Goal: Find specific page/section: Locate a particular part of the current website

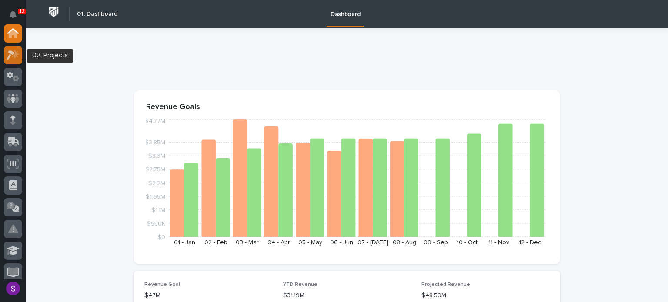
click at [17, 59] on icon at bounding box center [13, 55] width 13 height 10
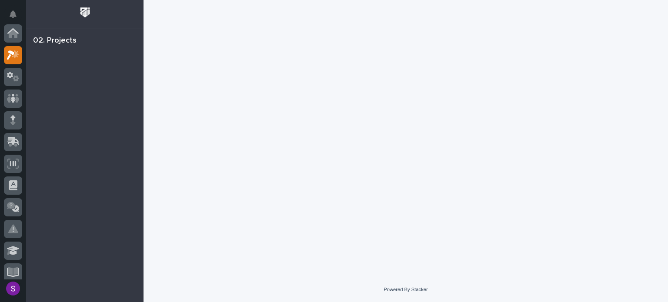
scroll to position [22, 0]
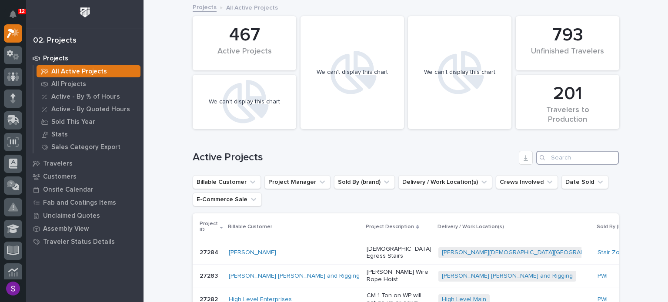
click at [583, 154] on input "Search" at bounding box center [577, 158] width 83 height 14
paste input "26832"
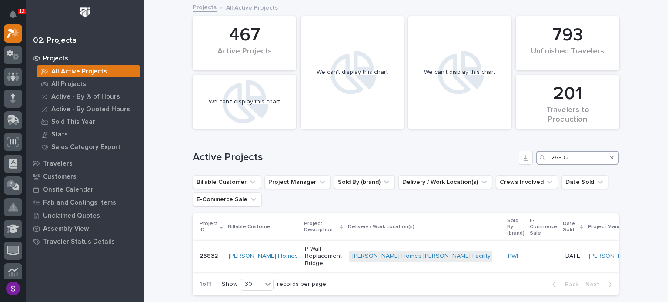
type input "26832"
click at [530, 253] on p "-" at bounding box center [543, 256] width 26 height 7
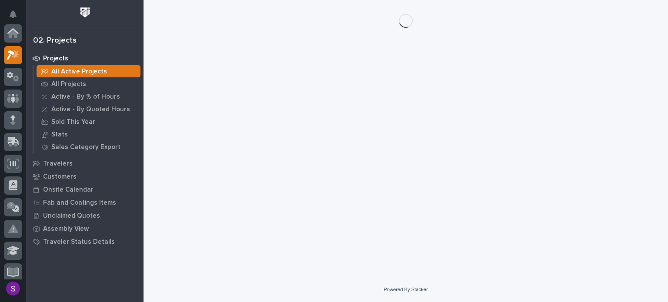
scroll to position [22, 0]
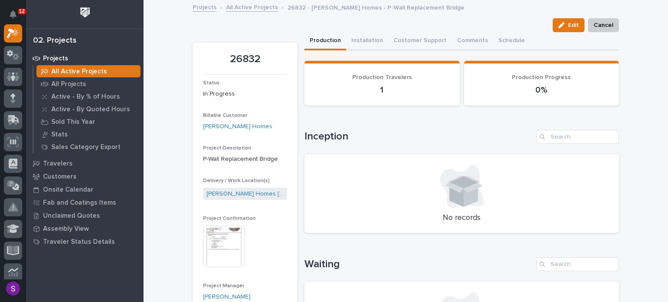
click at [208, 244] on img at bounding box center [224, 247] width 42 height 42
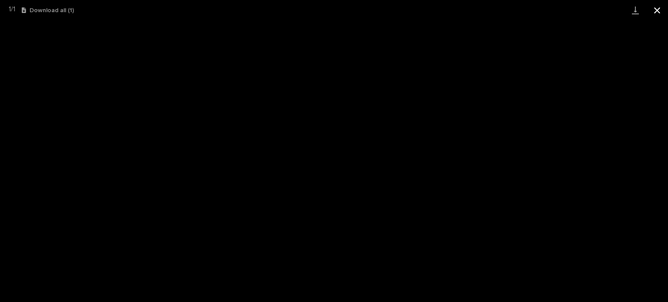
click at [652, 13] on button "Close gallery" at bounding box center [657, 10] width 22 height 20
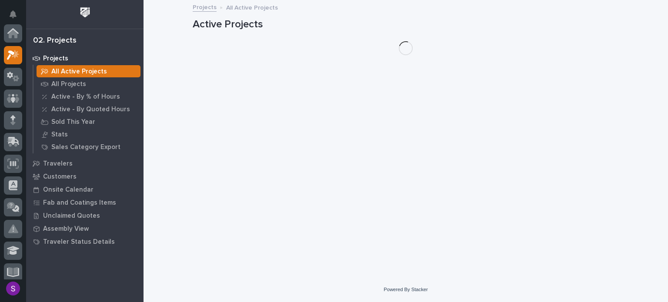
scroll to position [22, 0]
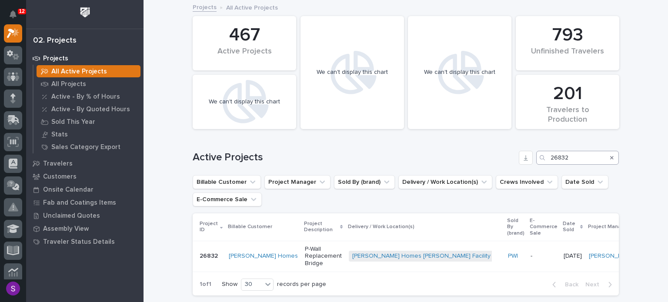
drag, startPoint x: 607, startPoint y: 155, endPoint x: 586, endPoint y: 154, distance: 21.3
click at [610, 155] on icon "Search" at bounding box center [611, 157] width 3 height 5
click at [579, 156] on input "Search" at bounding box center [577, 158] width 83 height 14
paste input "26834"
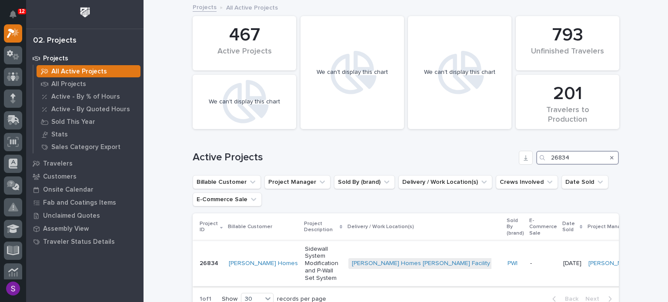
type input "26834"
click at [308, 246] on p "Sidewall System Modification and P-Wall Set System" at bounding box center [323, 264] width 37 height 37
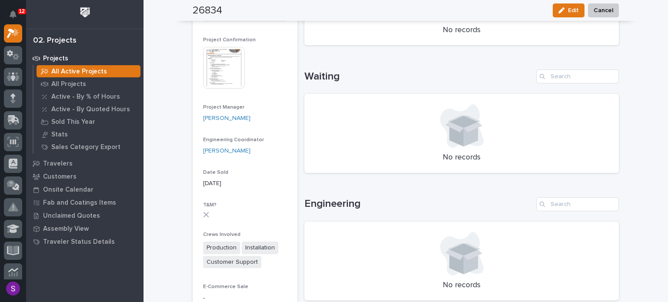
scroll to position [141, 0]
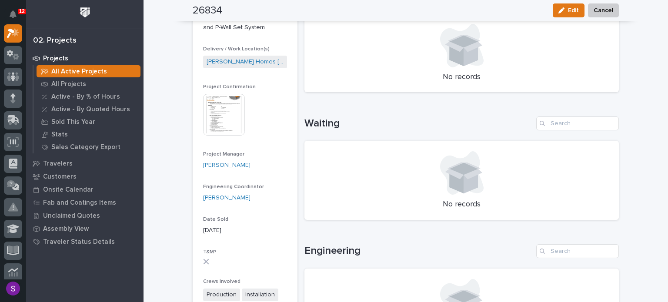
click at [231, 123] on img at bounding box center [224, 115] width 42 height 42
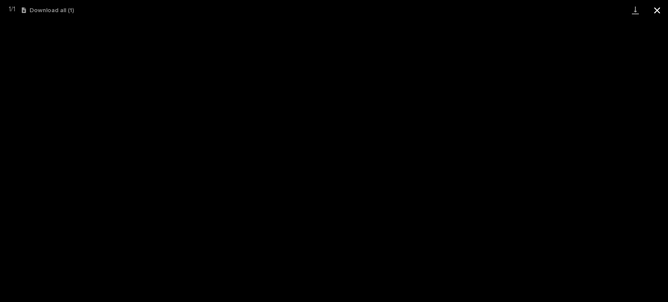
click at [650, 12] on button "Close gallery" at bounding box center [657, 10] width 22 height 20
